Goal: Contribute content

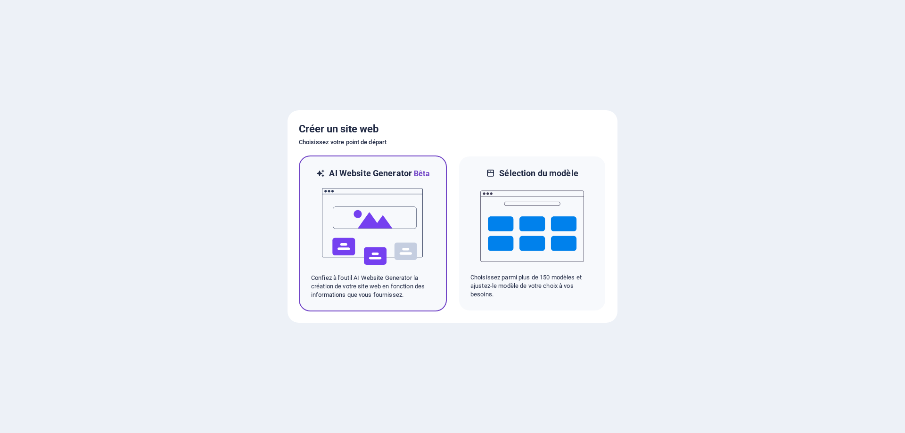
click at [379, 222] on img at bounding box center [373, 227] width 104 height 94
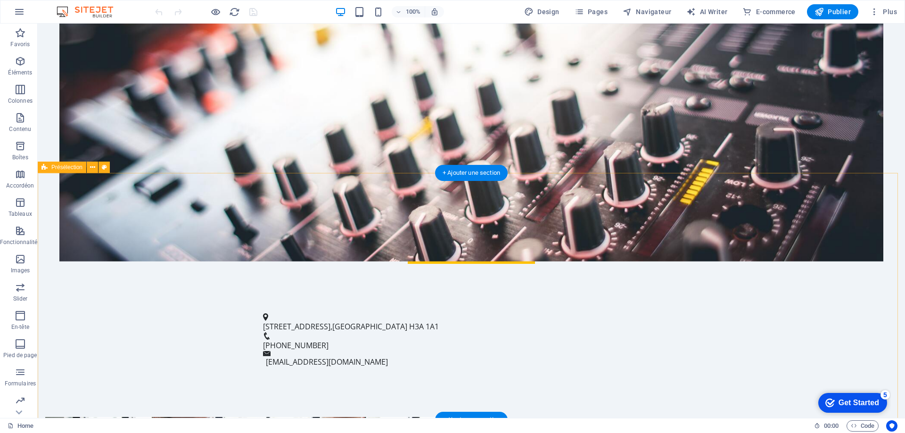
scroll to position [283, 0]
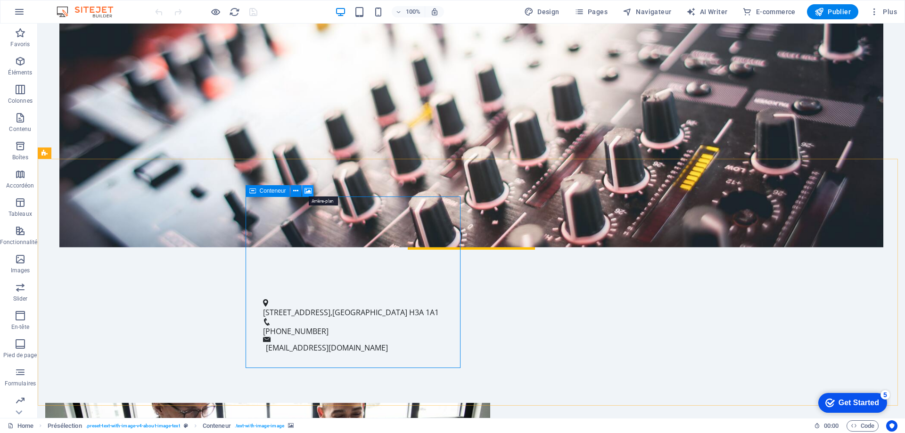
click at [308, 192] on icon at bounding box center [308, 191] width 7 height 10
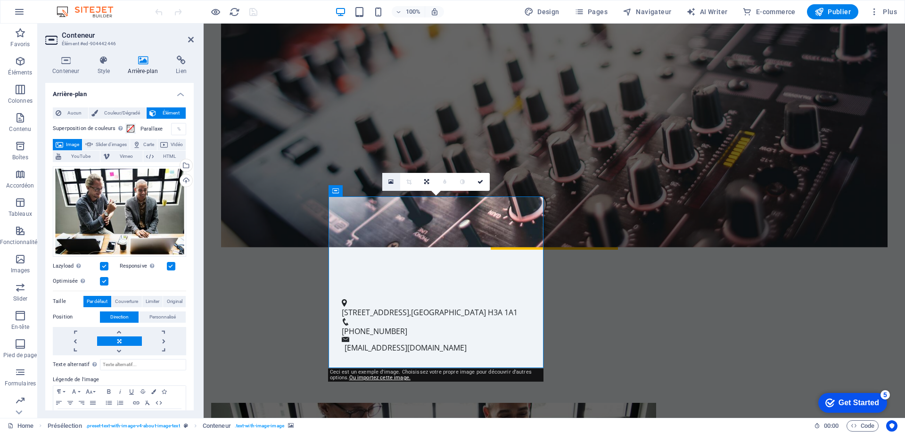
click at [391, 182] on icon at bounding box center [391, 182] width 5 height 7
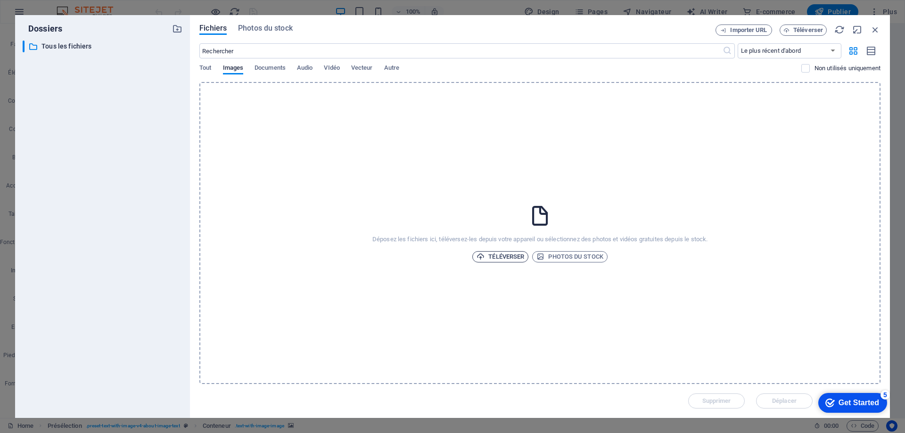
click at [500, 256] on span "Téléverser" at bounding box center [501, 256] width 48 height 11
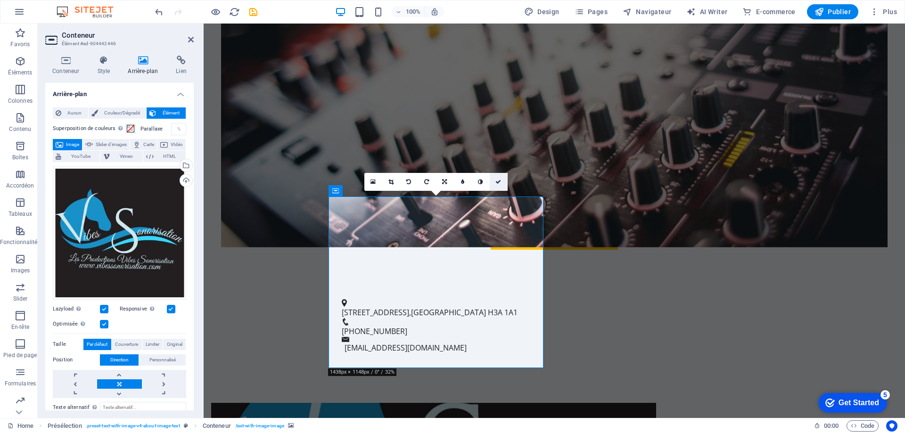
click at [499, 179] on link at bounding box center [499, 182] width 18 height 18
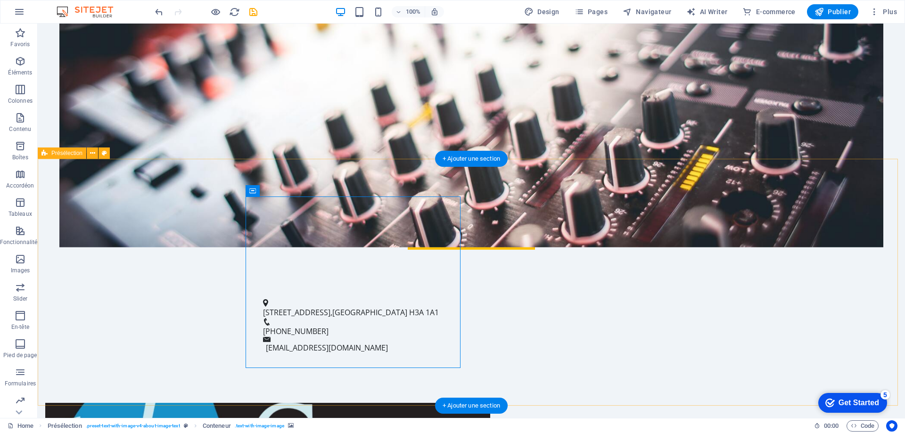
drag, startPoint x: 178, startPoint y: 258, endPoint x: 159, endPoint y: 257, distance: 18.9
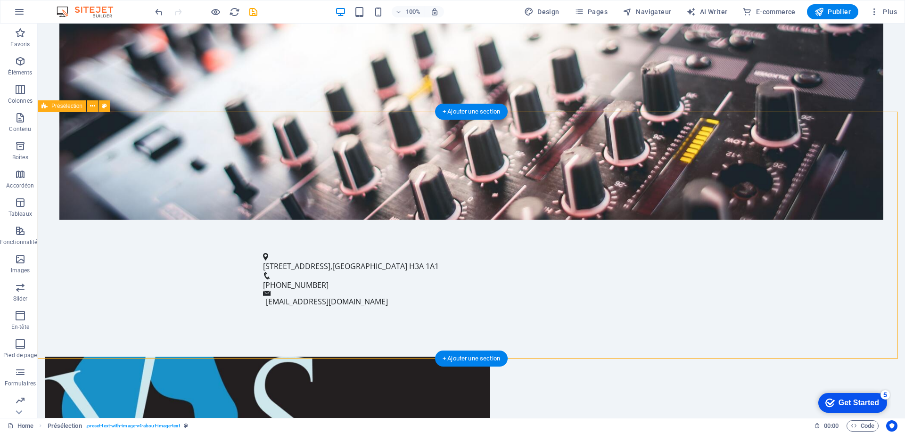
scroll to position [330, 0]
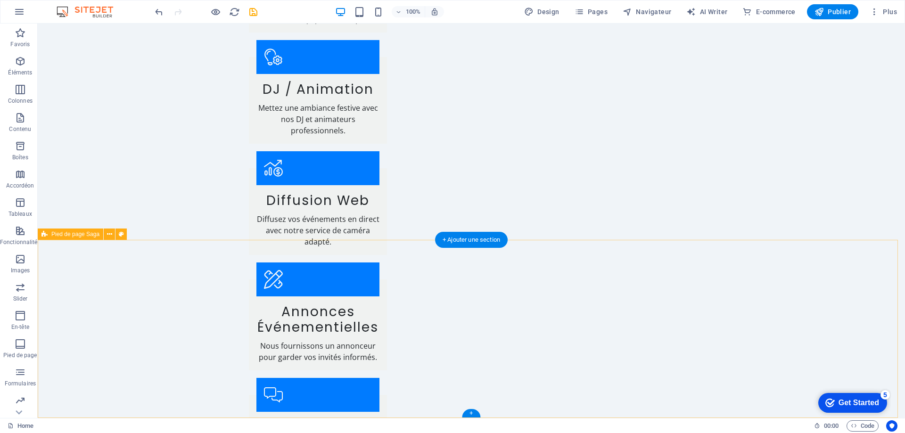
scroll to position [1267, 0]
